Goal: Register for event/course

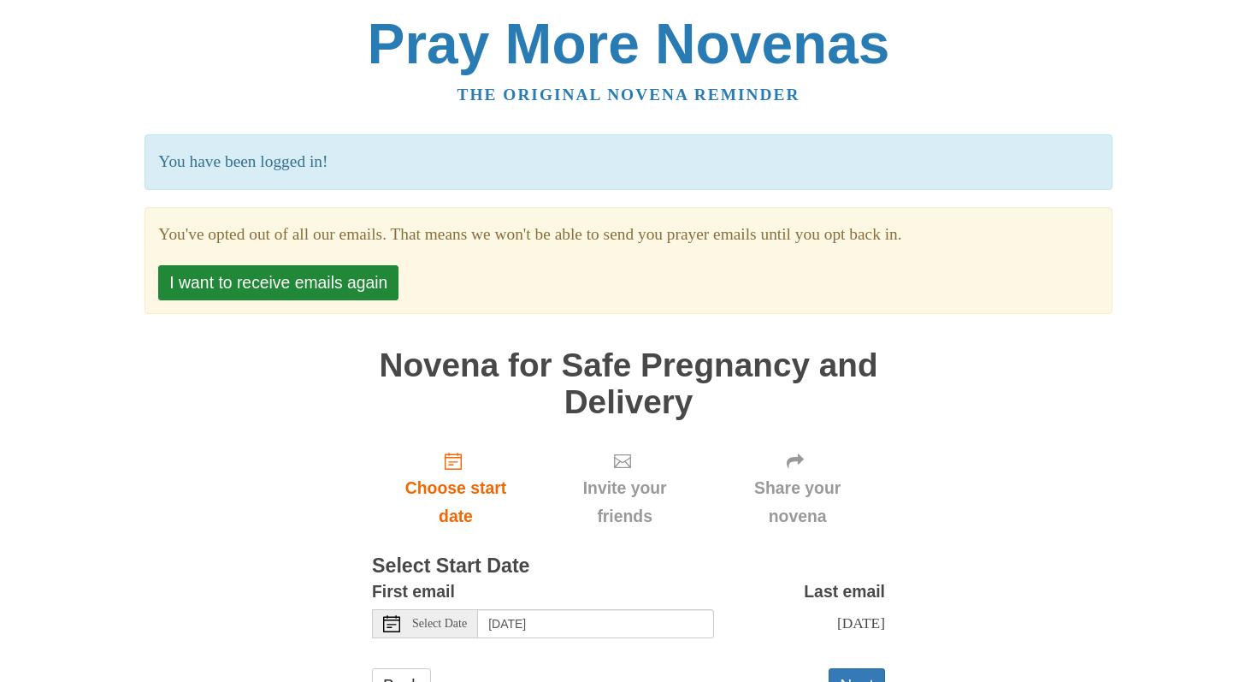
scroll to position [87, 0]
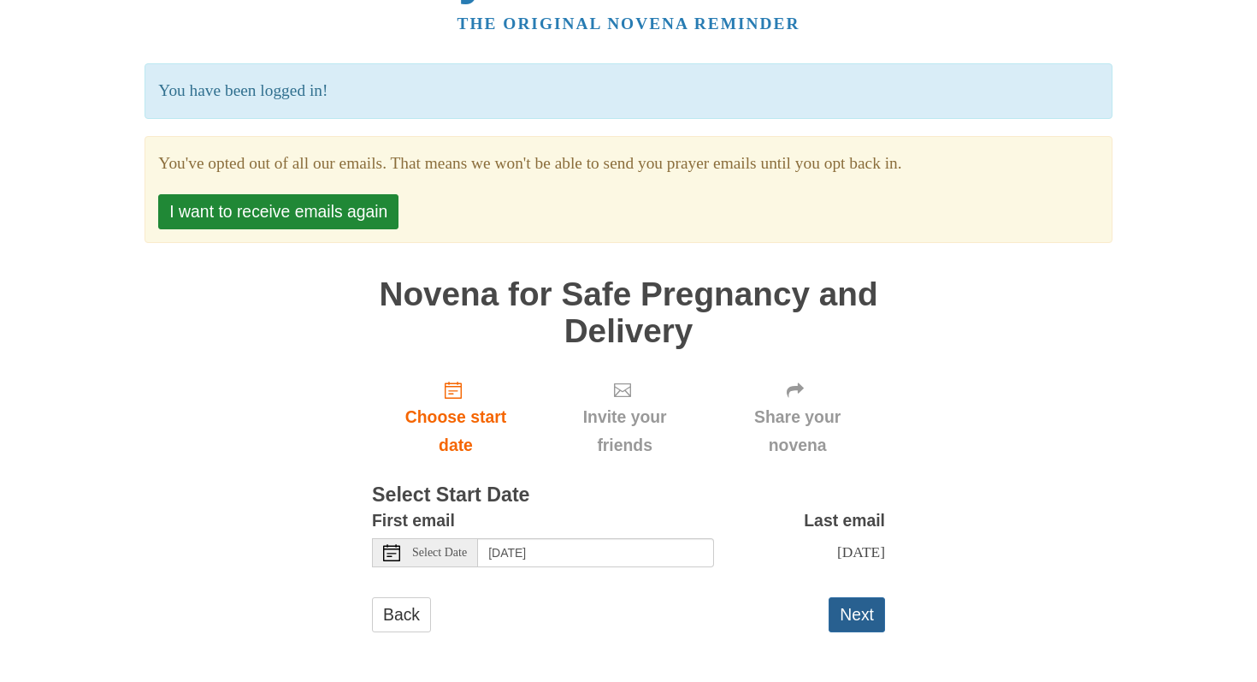
click at [865, 610] on button "Next" at bounding box center [857, 614] width 56 height 35
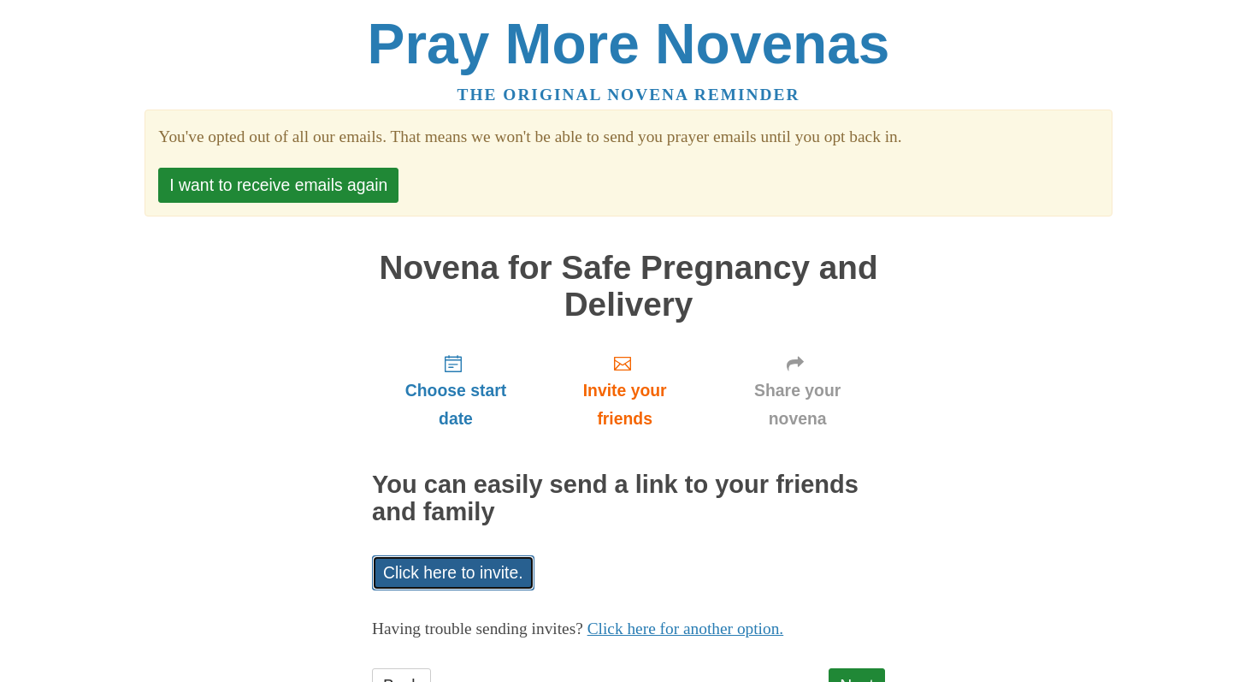
click at [475, 573] on link "Click here to invite." at bounding box center [453, 572] width 162 height 35
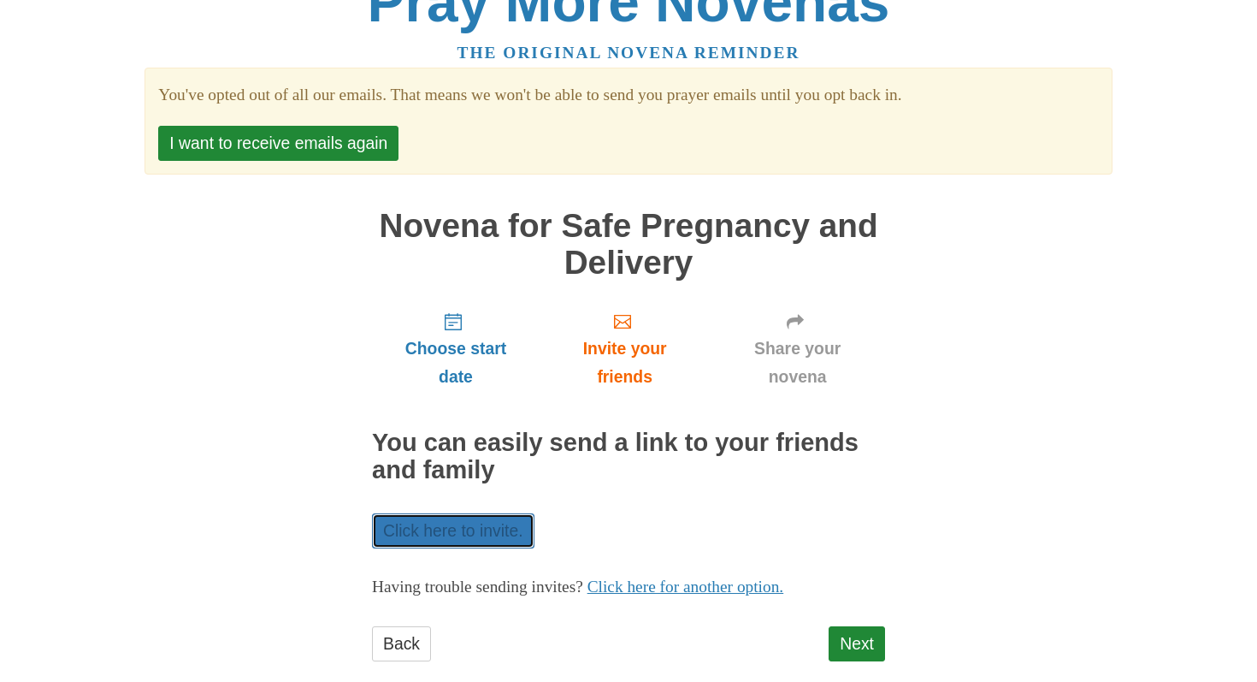
scroll to position [71, 0]
